Goal: Find specific page/section: Find specific page/section

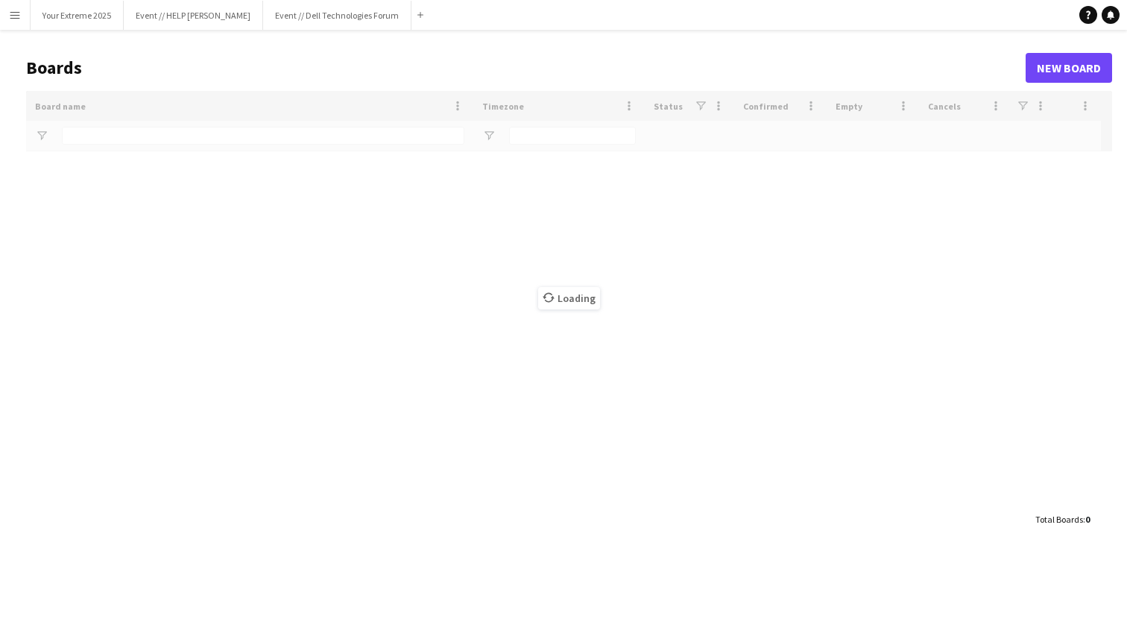
type input "*********"
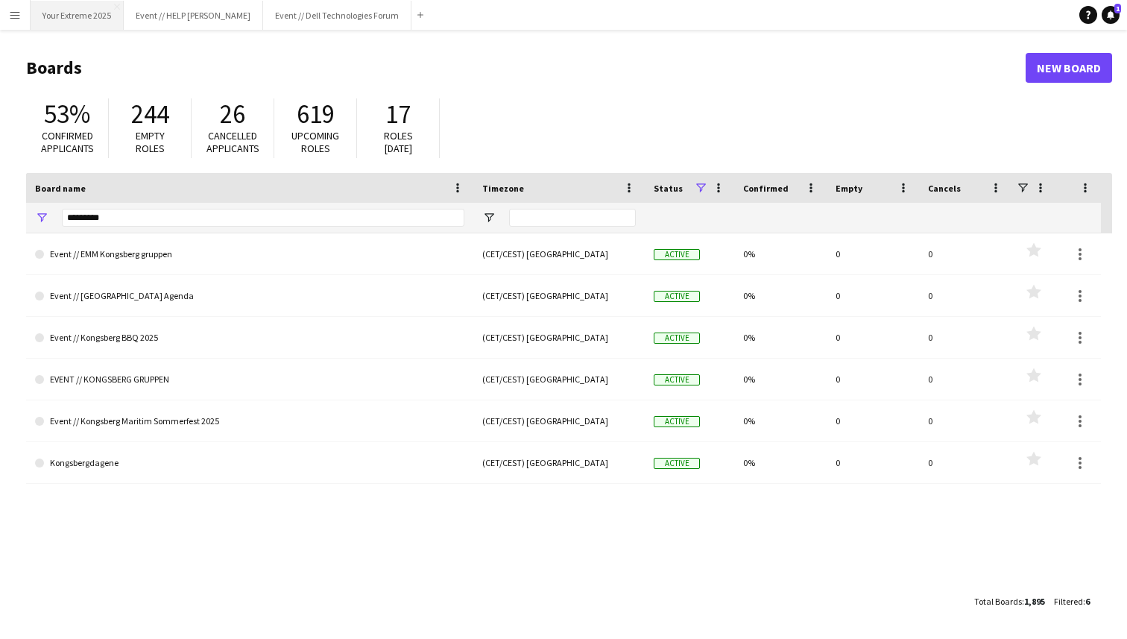
click at [79, 16] on button "Your Extreme 2025 Close" at bounding box center [77, 15] width 93 height 29
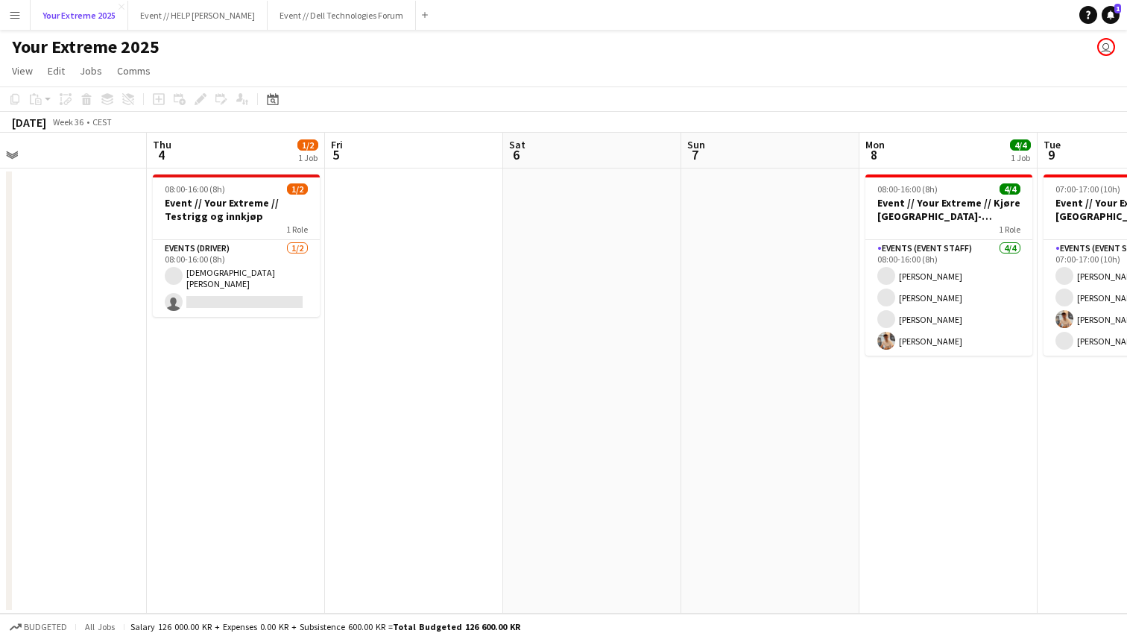
scroll to position [0, 405]
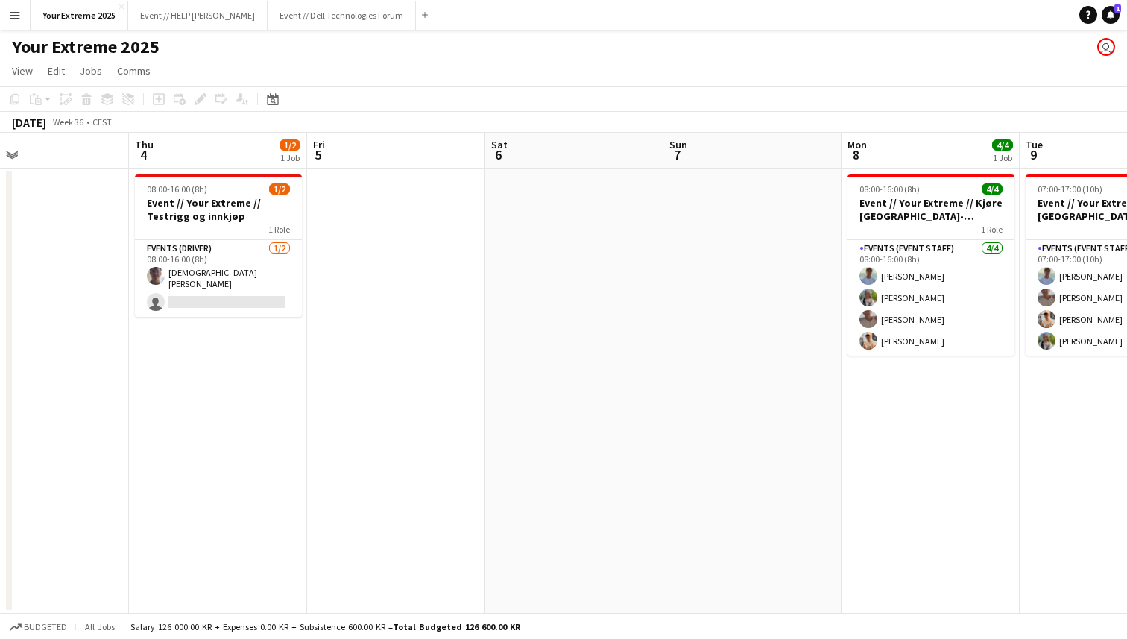
click at [386, 285] on app-date-cell at bounding box center [396, 390] width 178 height 445
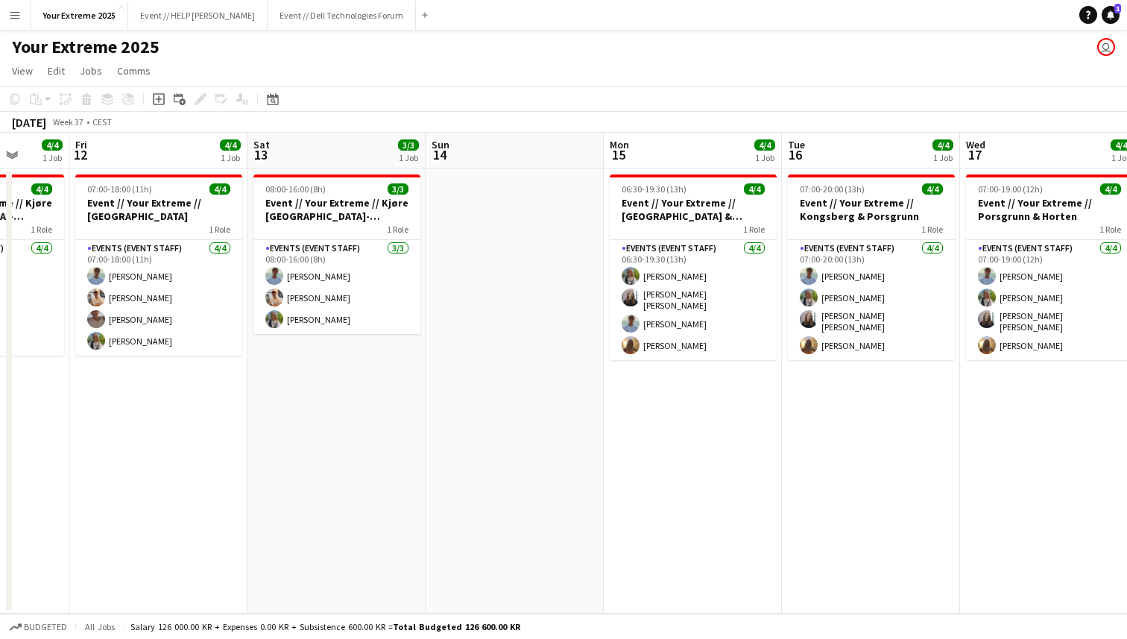
scroll to position [0, 446]
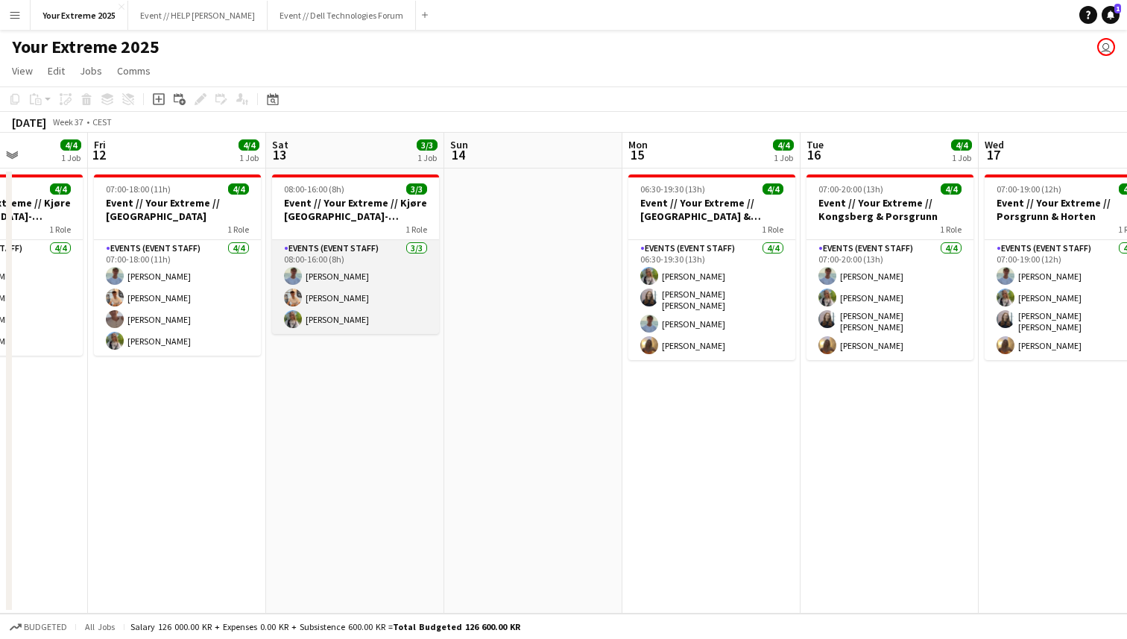
click at [310, 316] on app-card-role "Events (Event Staff) [DATE] 08:00-16:00 (8h) [PERSON_NAME] [PERSON_NAME] [PERSO…" at bounding box center [355, 287] width 167 height 94
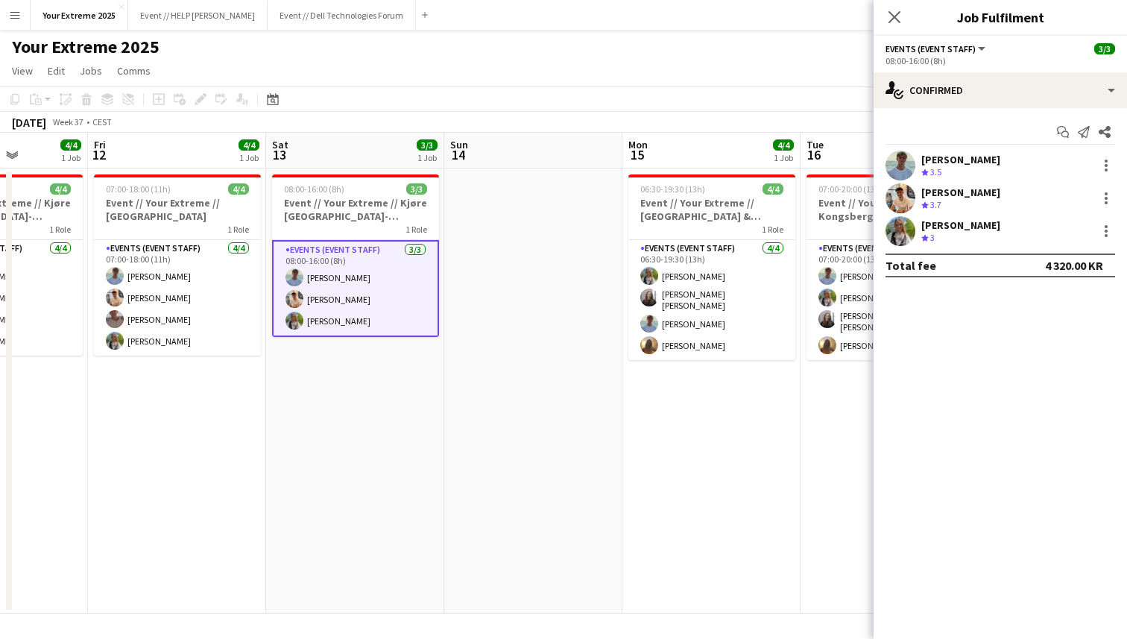
click at [904, 229] on app-user-avatar at bounding box center [900, 231] width 30 height 30
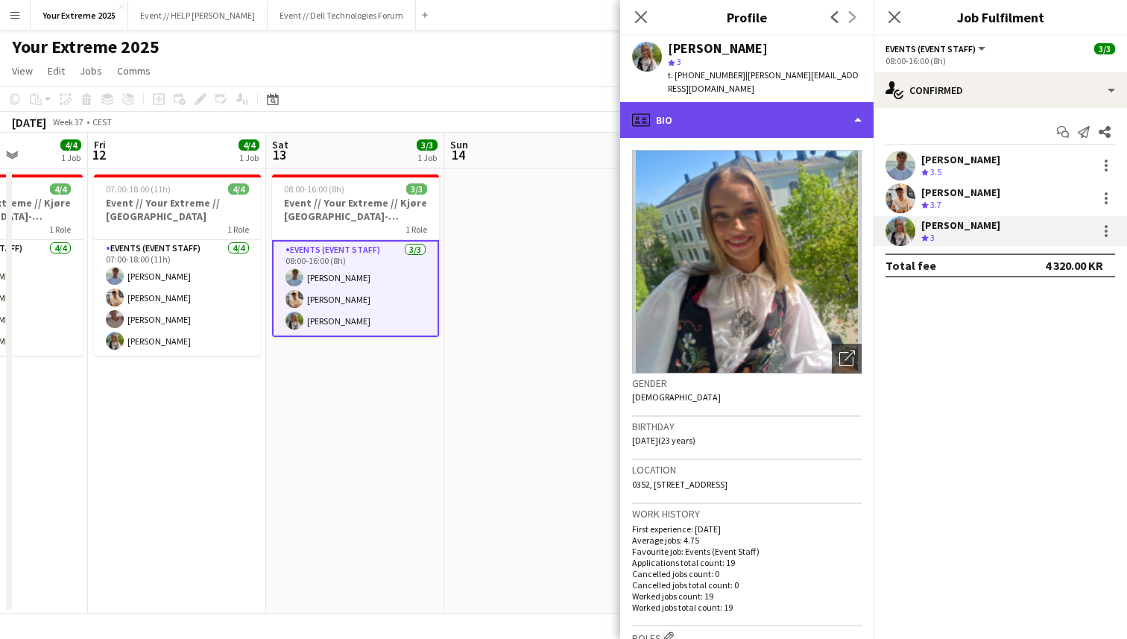
click at [845, 103] on div "profile Bio" at bounding box center [746, 120] width 253 height 36
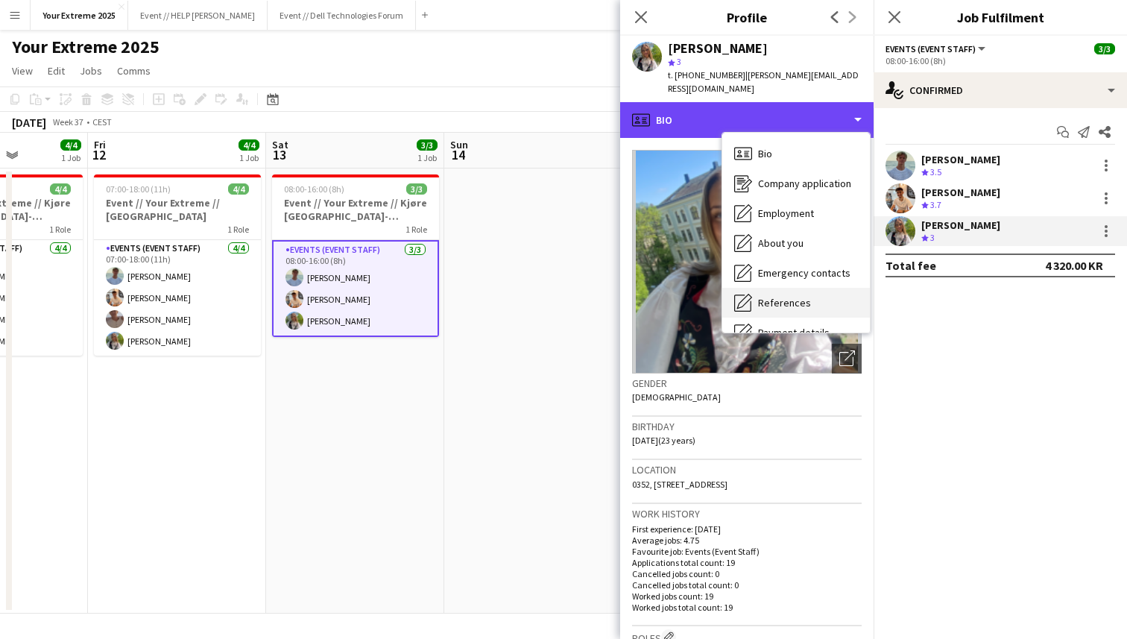
scroll to position [140, 0]
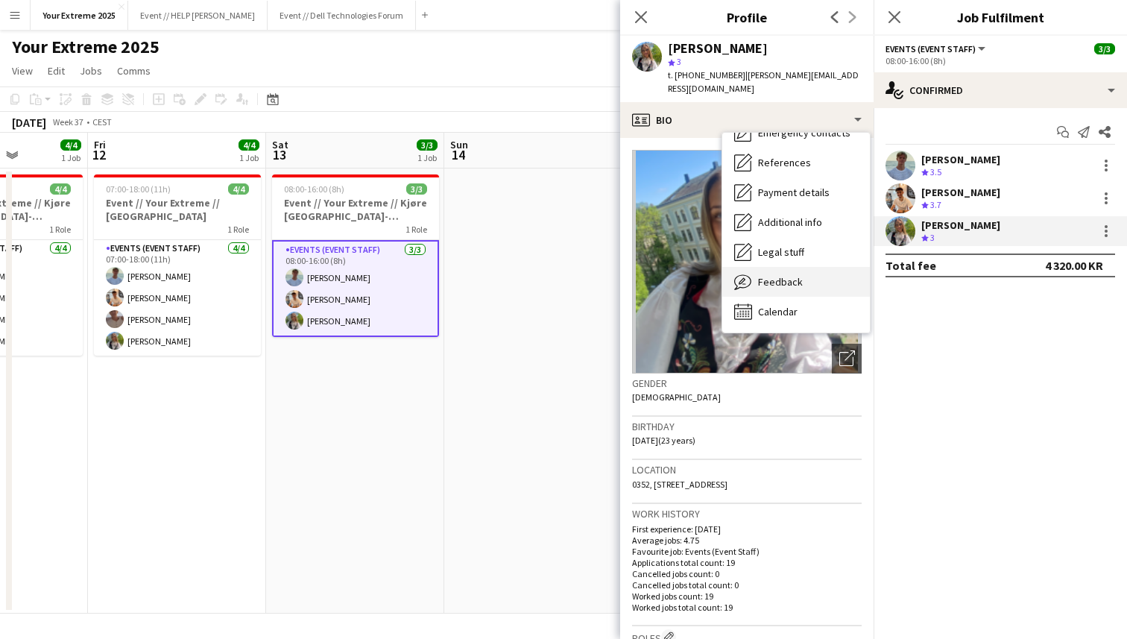
click at [802, 273] on div "Feedback Feedback" at bounding box center [796, 282] width 148 height 30
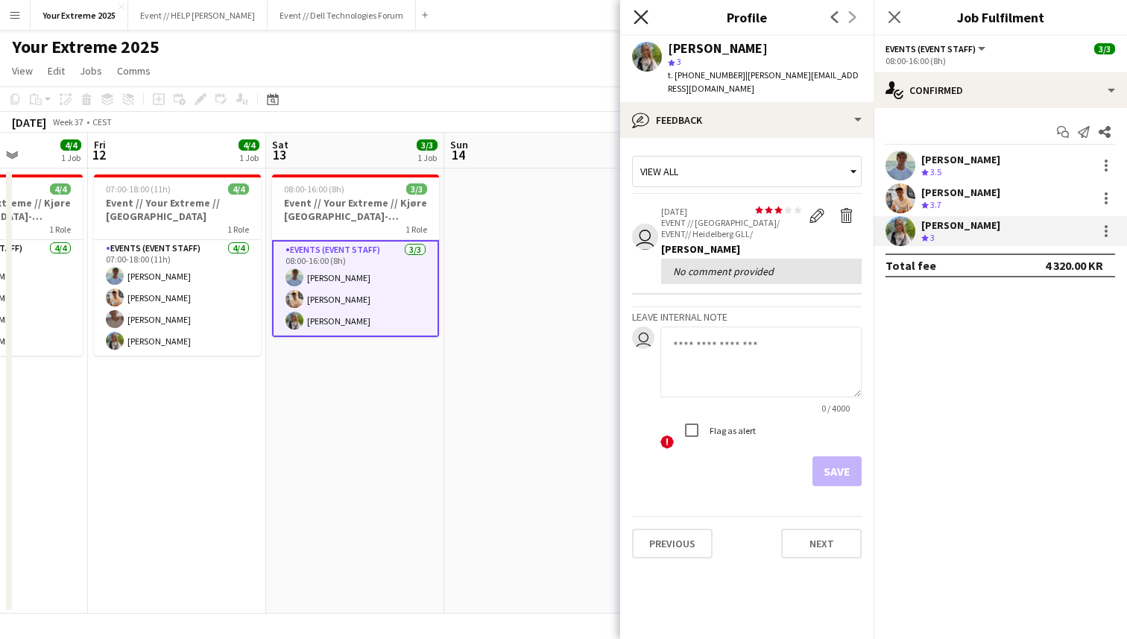
click at [636, 13] on icon "Close pop-in" at bounding box center [640, 17] width 14 height 14
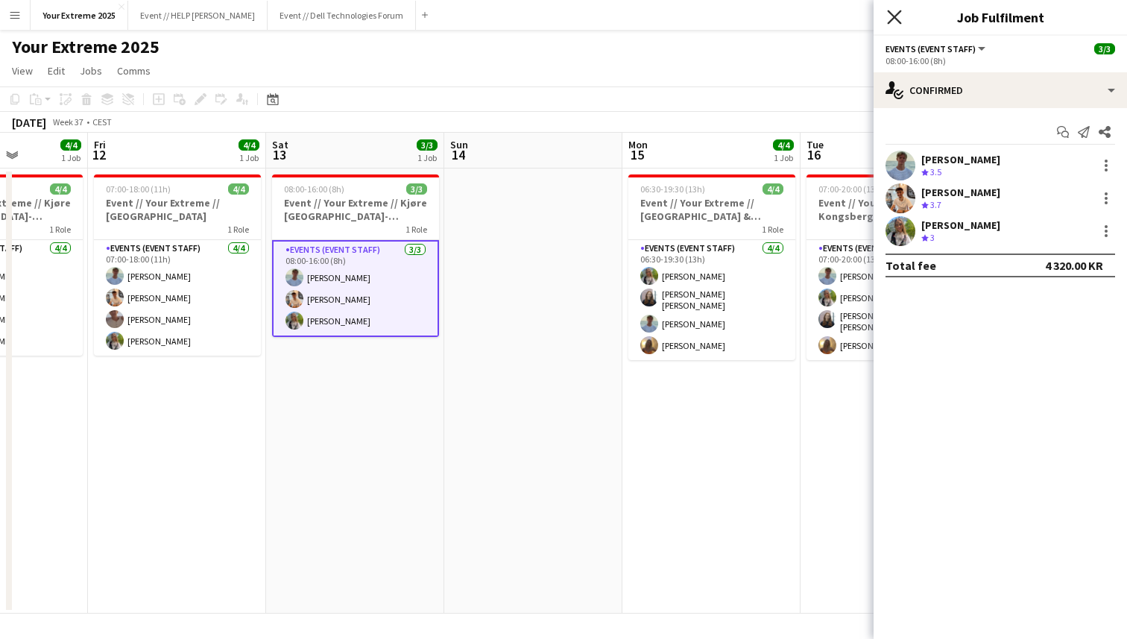
click at [892, 15] on icon at bounding box center [894, 17] width 14 height 14
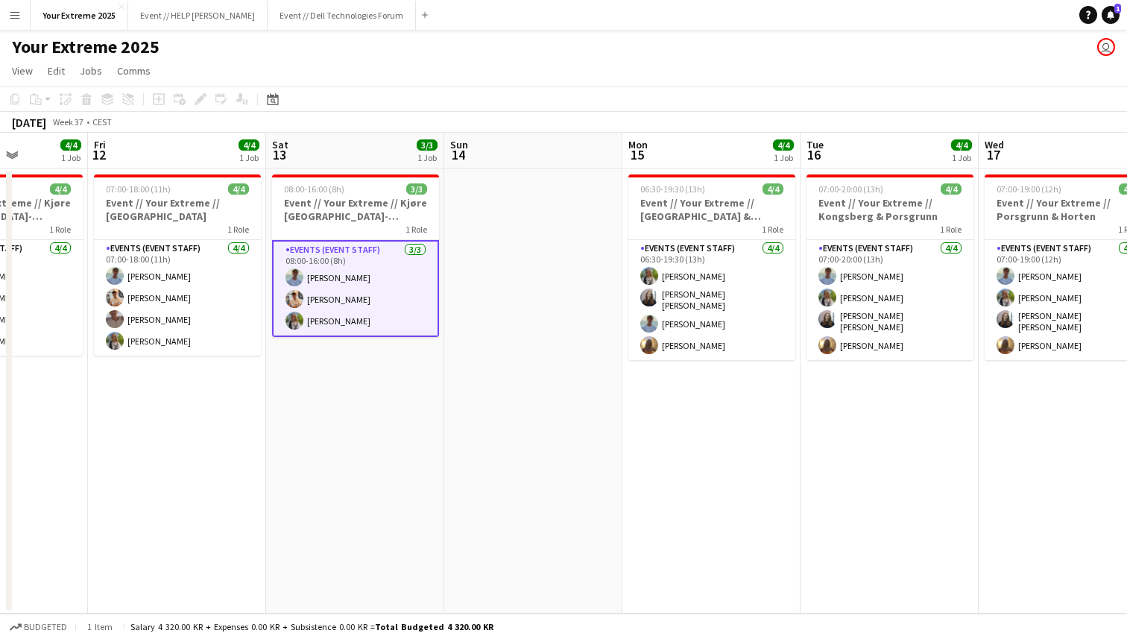
click at [574, 300] on app-date-cell at bounding box center [533, 390] width 178 height 445
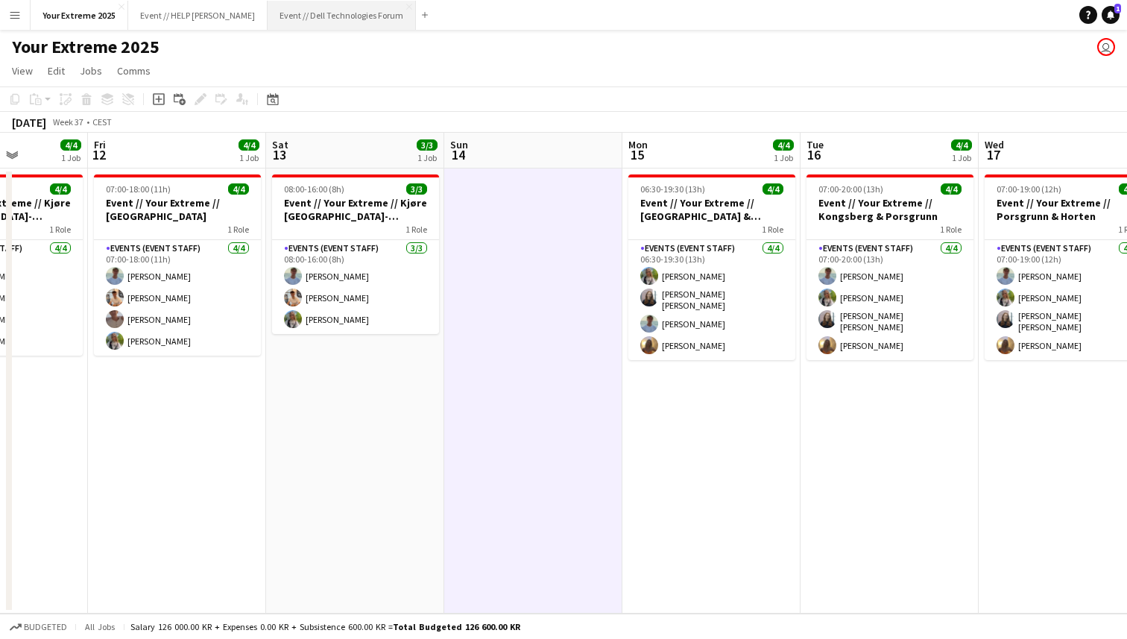
click at [308, 12] on button "Event // Dell Technologies Forum Close" at bounding box center [341, 15] width 148 height 29
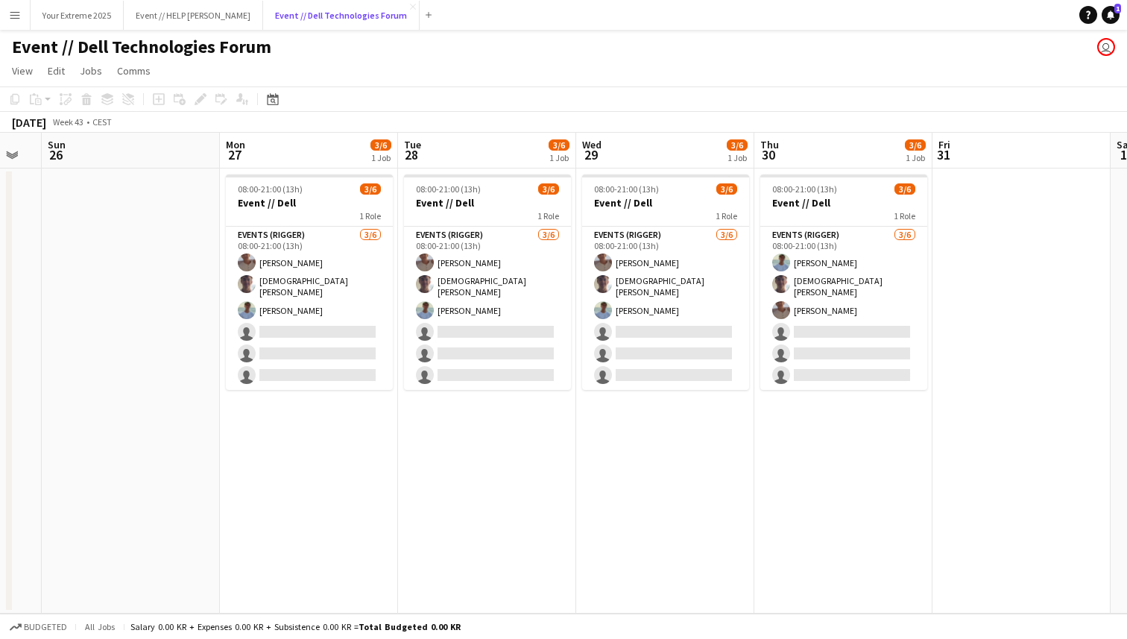
scroll to position [0, 551]
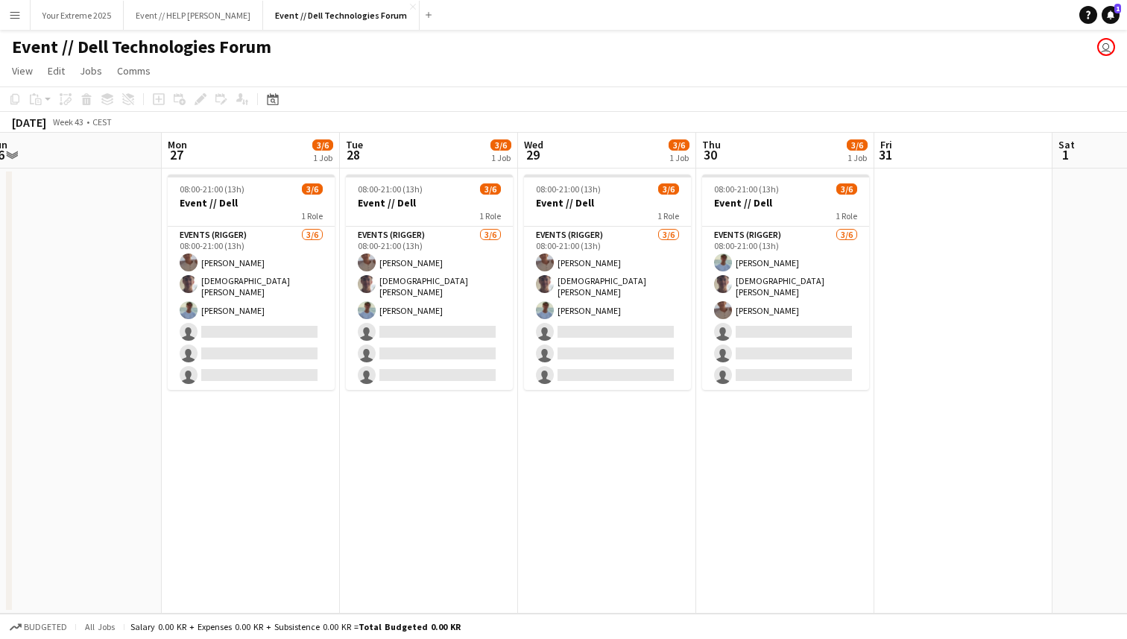
click at [362, 71] on app-page-menu "View Day view expanded Day view collapsed Month view Date picker Jump to [DATE]…" at bounding box center [563, 72] width 1127 height 28
click at [196, 19] on button "Event // HELP Julebord Close" at bounding box center [193, 15] width 139 height 29
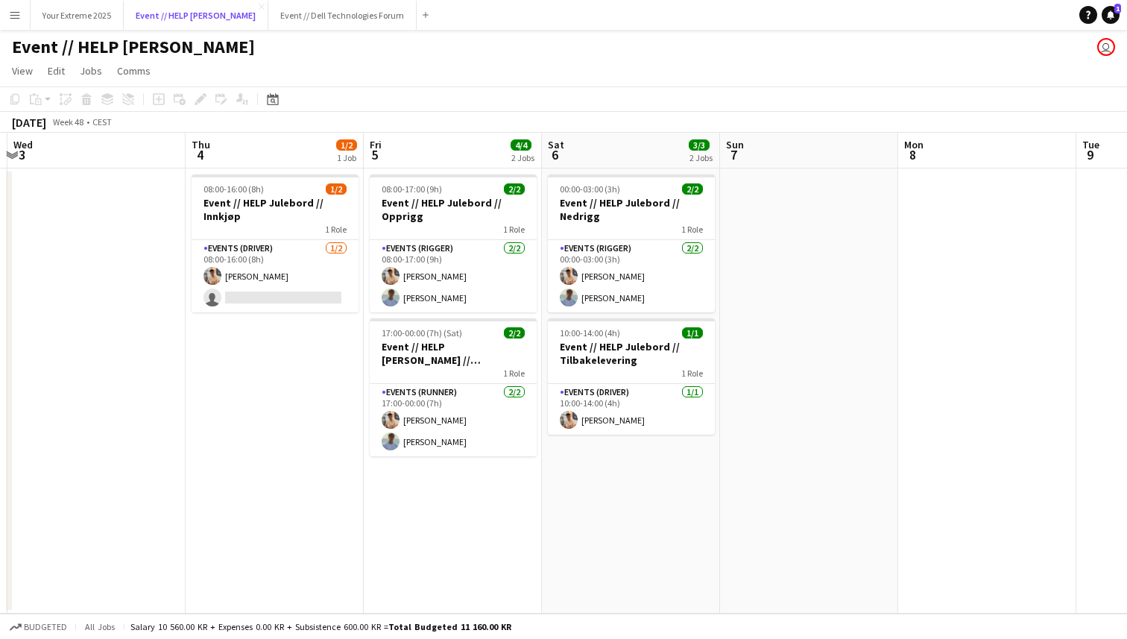
scroll to position [0, 709]
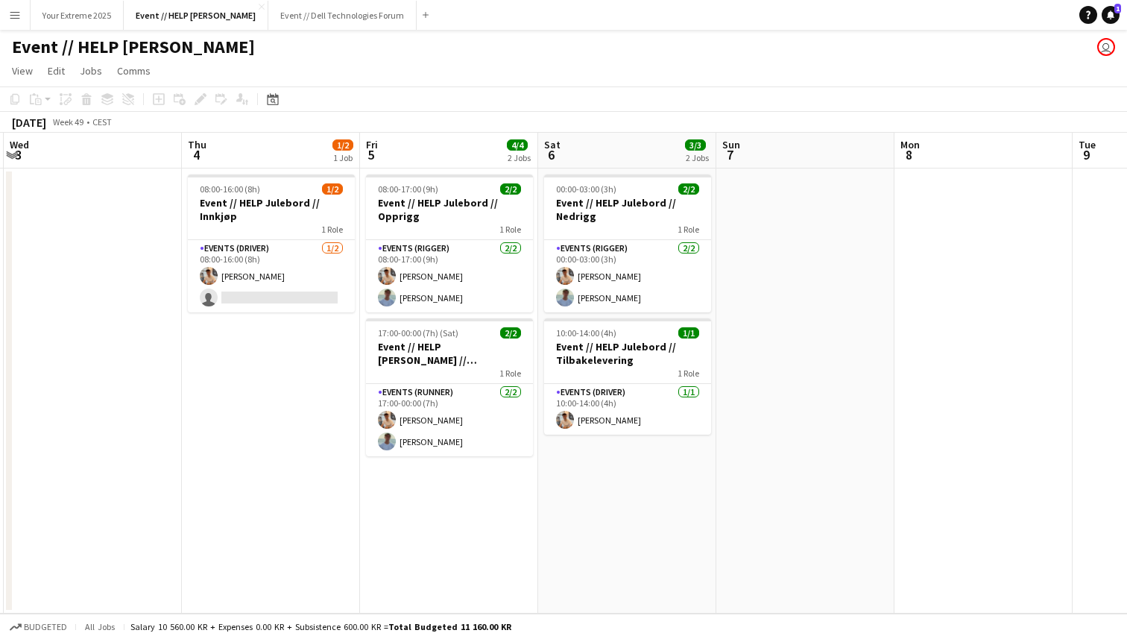
click at [785, 367] on app-date-cell at bounding box center [805, 390] width 178 height 445
